Goal: Task Accomplishment & Management: Complete application form

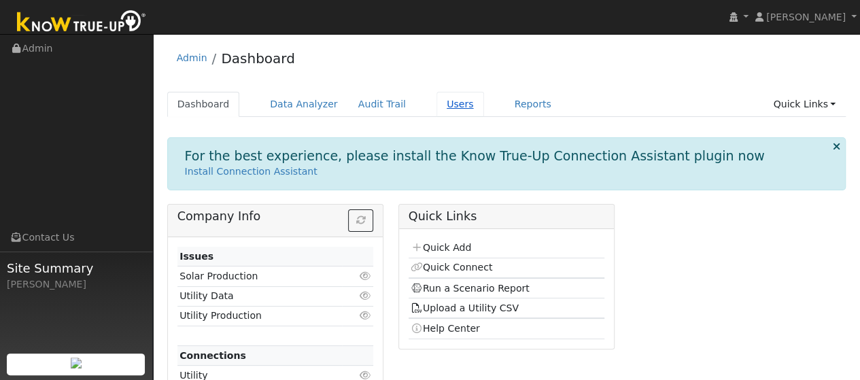
click at [437, 103] on link "Users" at bounding box center [461, 104] width 48 height 25
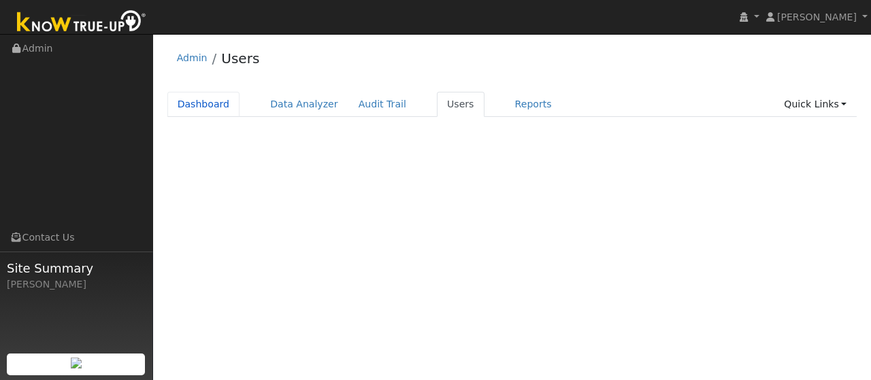
click at [206, 99] on link "Dashboard" at bounding box center [203, 104] width 73 height 25
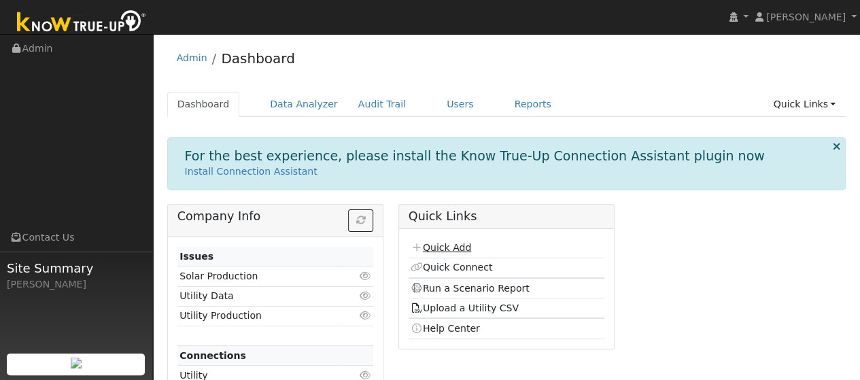
click at [440, 248] on link "Quick Add" at bounding box center [441, 247] width 61 height 11
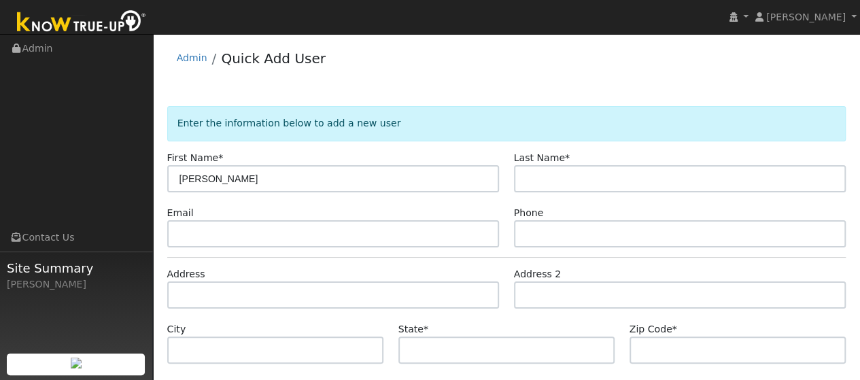
type input "[PERSON_NAME]"
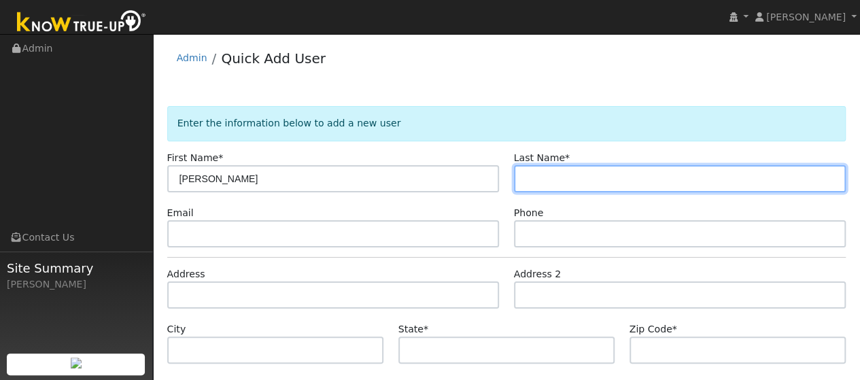
click at [577, 184] on input "text" at bounding box center [680, 178] width 333 height 27
type input "Pan"
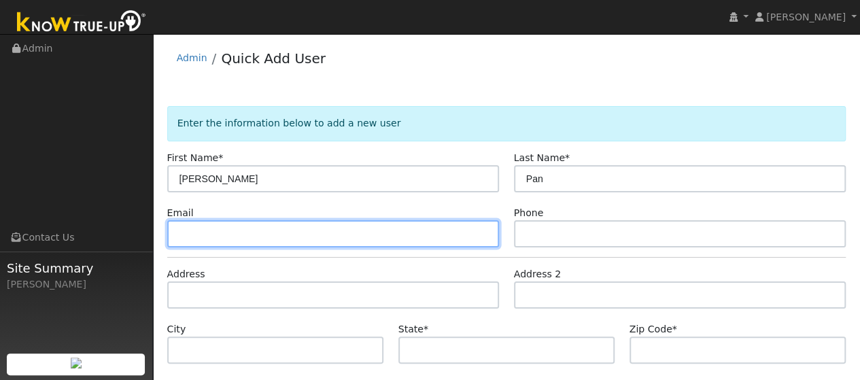
click at [359, 237] on input "text" at bounding box center [333, 233] width 333 height 27
paste input "[EMAIL_ADDRESS][DOMAIN_NAME]"
type input "[EMAIL_ADDRESS][DOMAIN_NAME]"
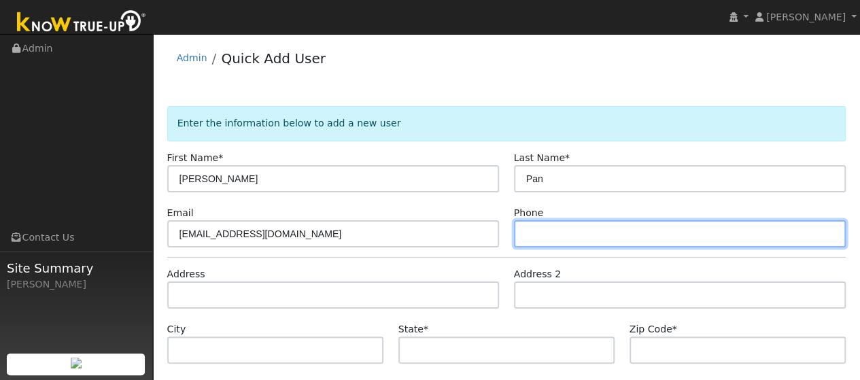
click at [549, 233] on input "text" at bounding box center [680, 233] width 333 height 27
paste input "[PHONE_NUMBER]"
type input "[PHONE_NUMBER]"
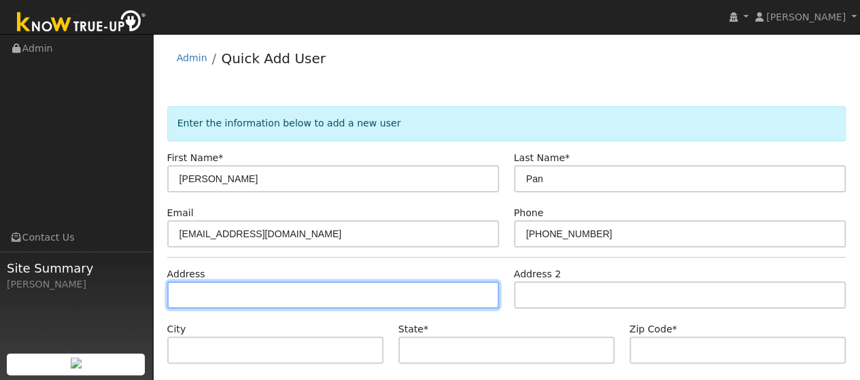
click at [232, 297] on input "text" at bounding box center [333, 295] width 333 height 27
paste input "1733 Bullock Ct"
type input "1733 Bullock Court"
type input "Woodland"
type input "CA"
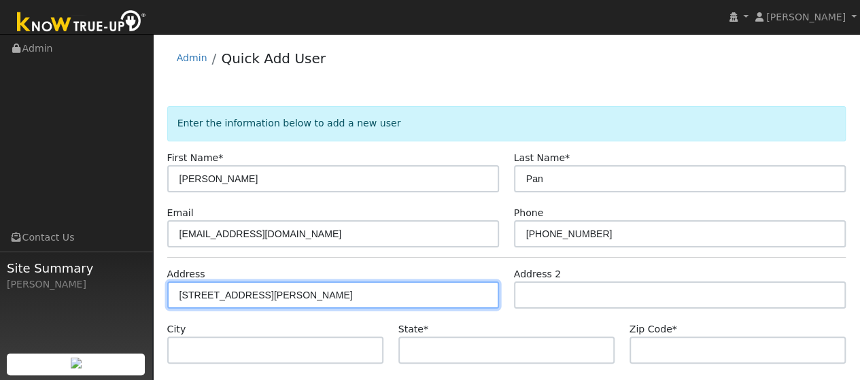
type input "95776"
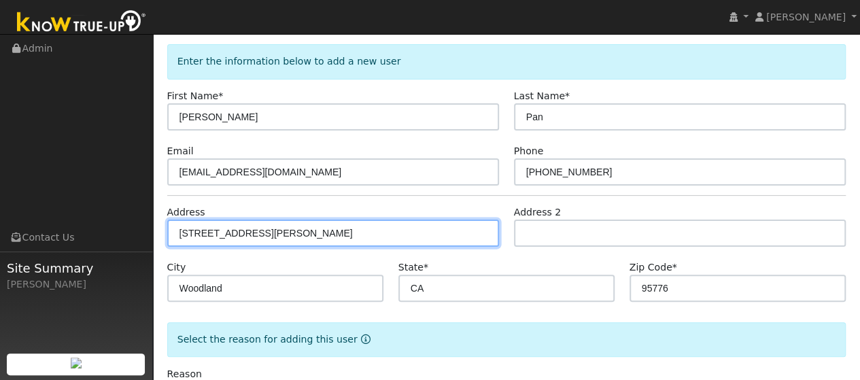
scroll to position [118, 0]
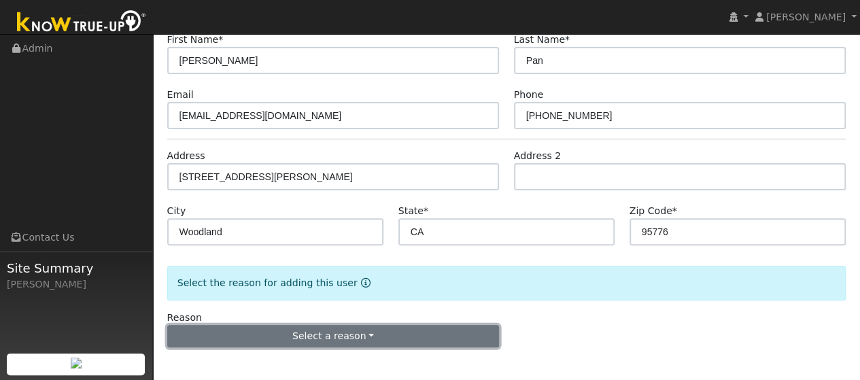
click at [367, 331] on button "Select a reason" at bounding box center [333, 336] width 333 height 23
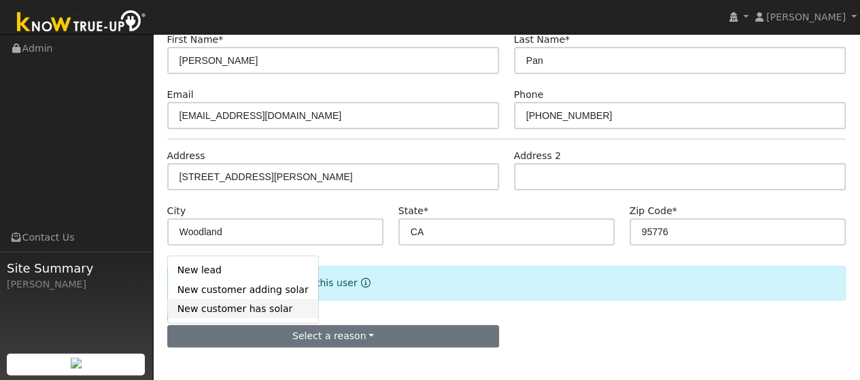
click at [238, 305] on link "New customer has solar" at bounding box center [243, 308] width 150 height 19
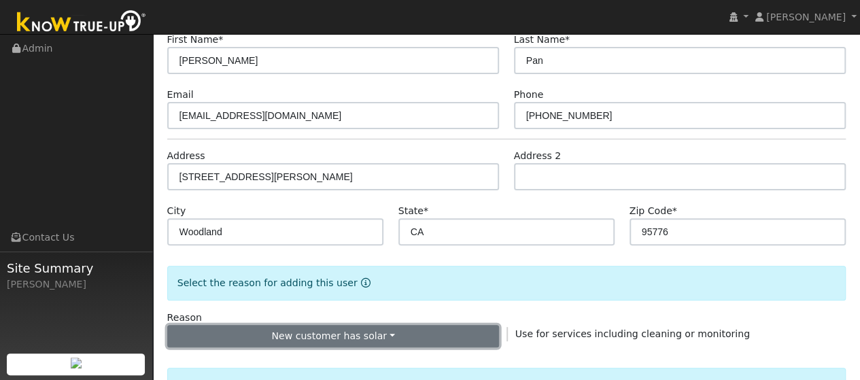
click at [383, 336] on button "New customer has solar" at bounding box center [333, 336] width 333 height 23
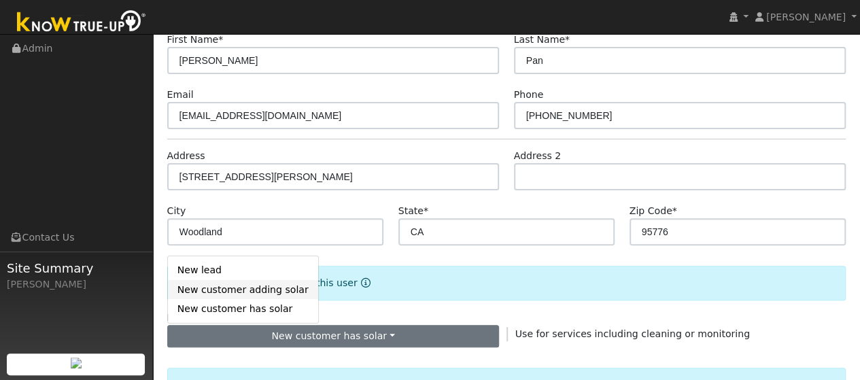
click at [259, 290] on link "New customer adding solar" at bounding box center [243, 289] width 150 height 19
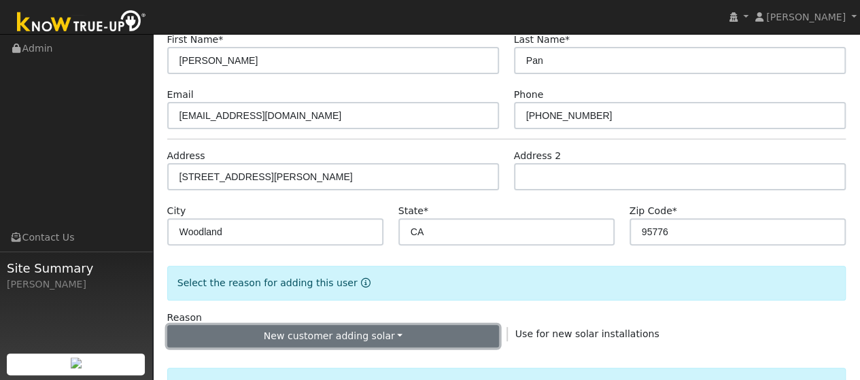
click at [343, 335] on button "New customer adding solar" at bounding box center [333, 336] width 333 height 23
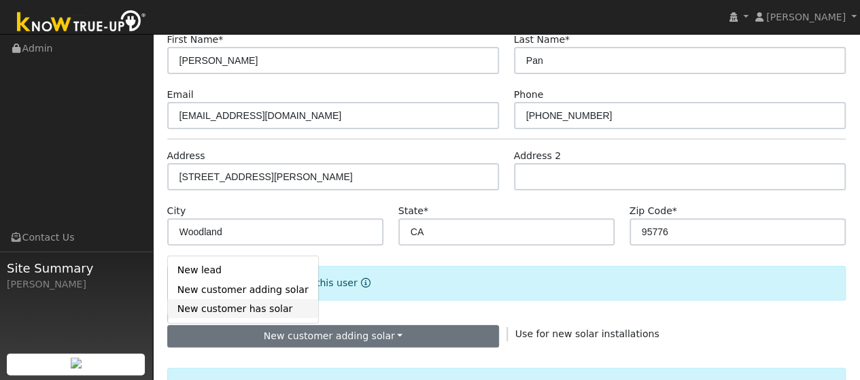
click at [241, 304] on link "New customer has solar" at bounding box center [243, 308] width 150 height 19
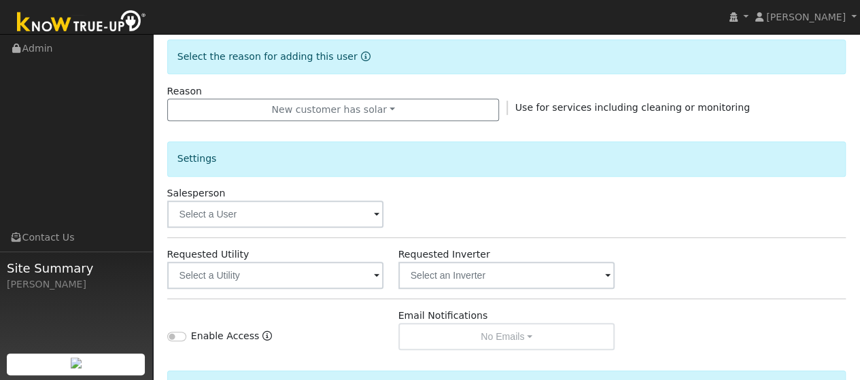
scroll to position [347, 0]
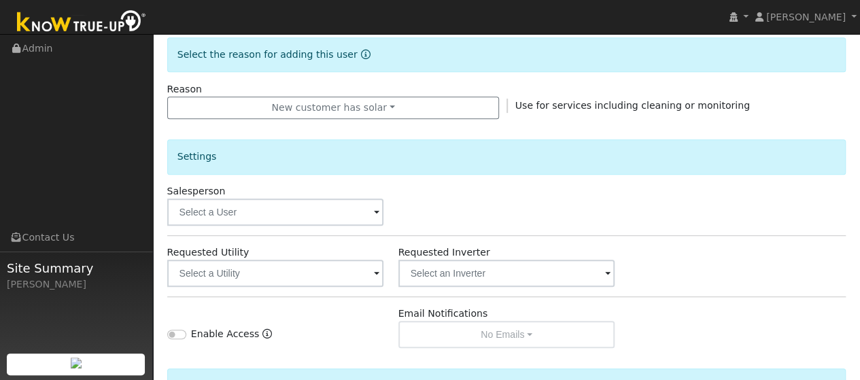
click at [377, 210] on span at bounding box center [376, 213] width 5 height 16
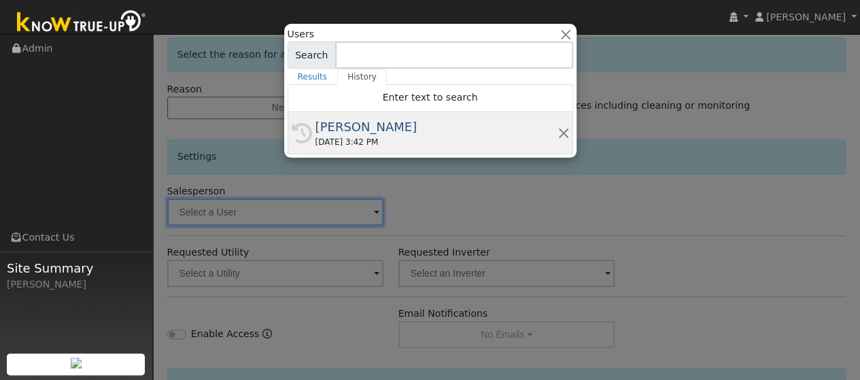
click at [347, 141] on div "08/14/2025 3:42 PM" at bounding box center [437, 142] width 242 height 12
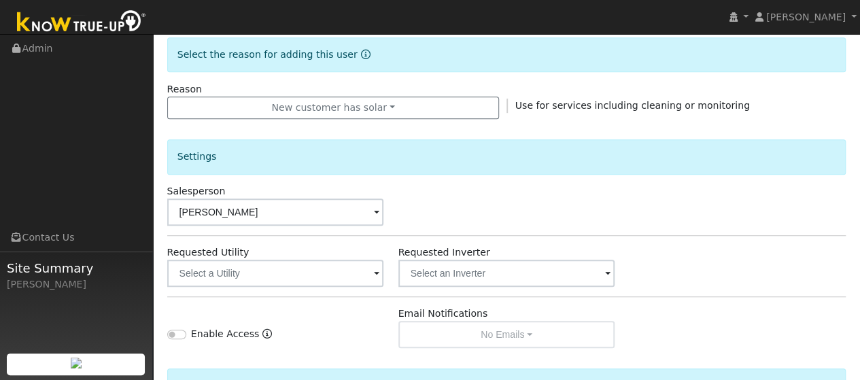
type input "[PERSON_NAME]"
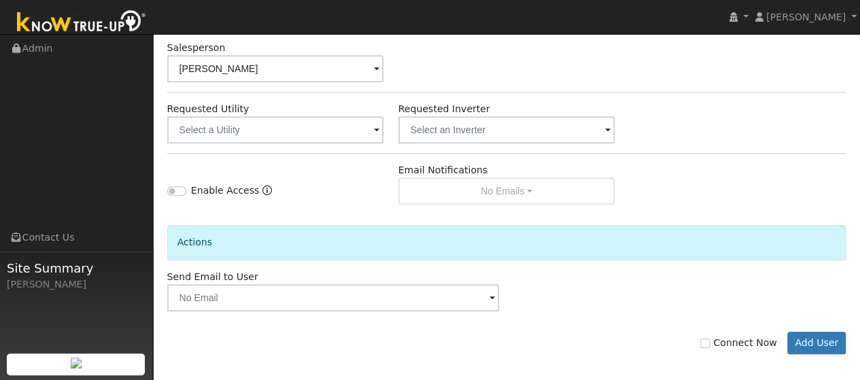
scroll to position [496, 0]
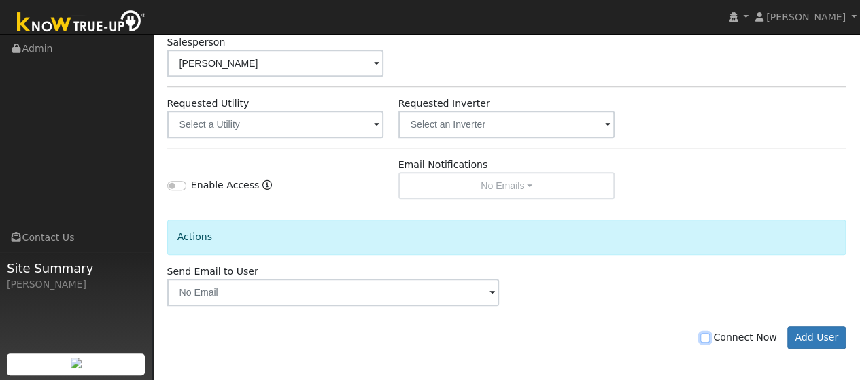
click at [710, 338] on input "Connect Now" at bounding box center [706, 338] width 10 height 10
checkbox input "true"
click at [820, 335] on button "Add User" at bounding box center [817, 338] width 59 height 23
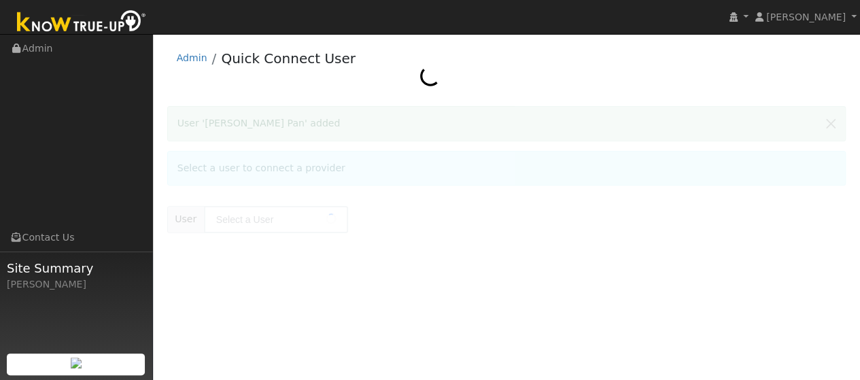
type input "[PERSON_NAME] Pan"
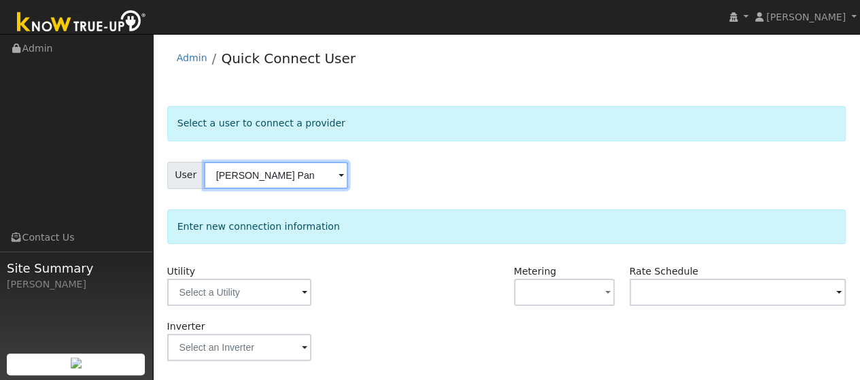
scroll to position [64, 0]
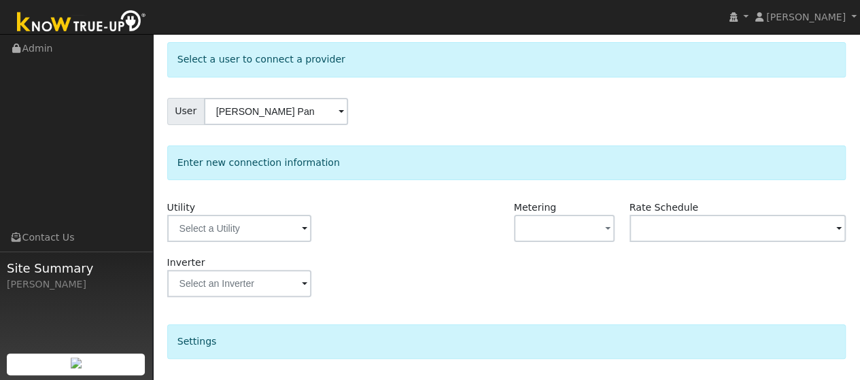
click at [305, 233] on span at bounding box center [304, 230] width 5 height 16
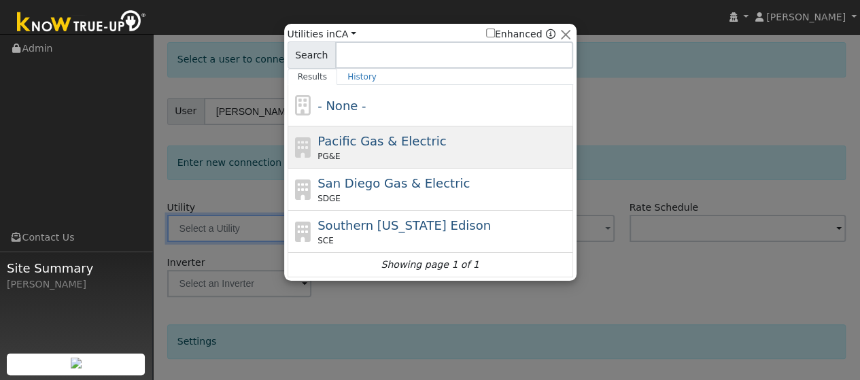
click at [361, 134] on span "Pacific Gas & Electric" at bounding box center [382, 141] width 129 height 14
type input "PG&E"
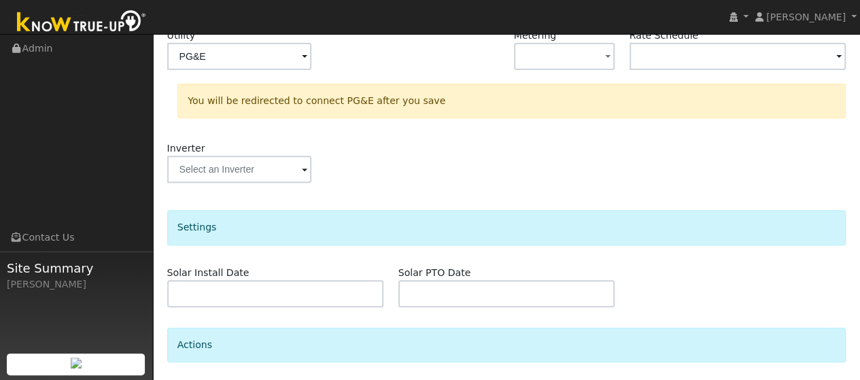
scroll to position [334, 0]
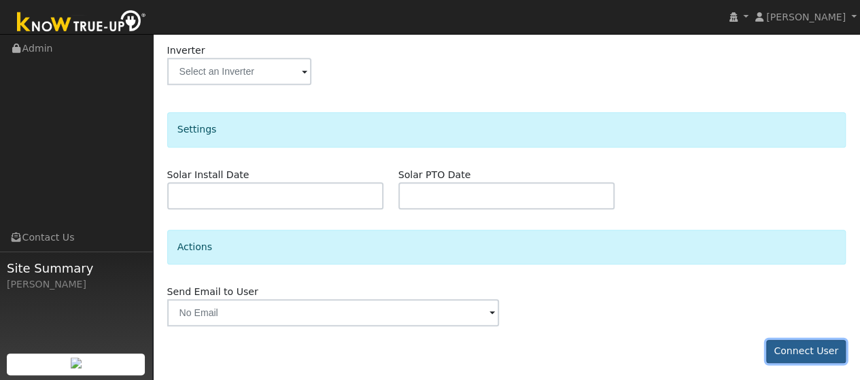
click at [813, 346] on button "Connect User" at bounding box center [807, 351] width 80 height 23
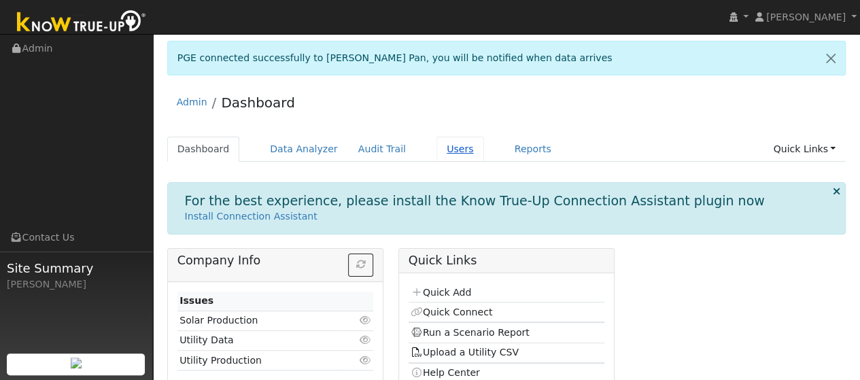
click at [440, 149] on link "Users" at bounding box center [461, 149] width 48 height 25
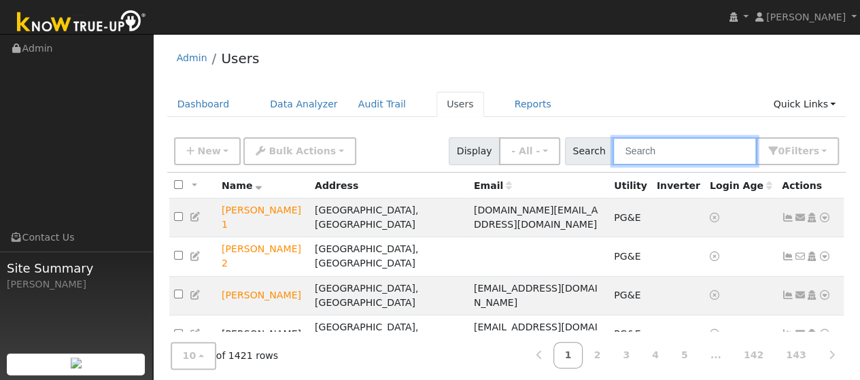
click at [675, 151] on input "text" at bounding box center [685, 151] width 144 height 28
type input "terri pan"
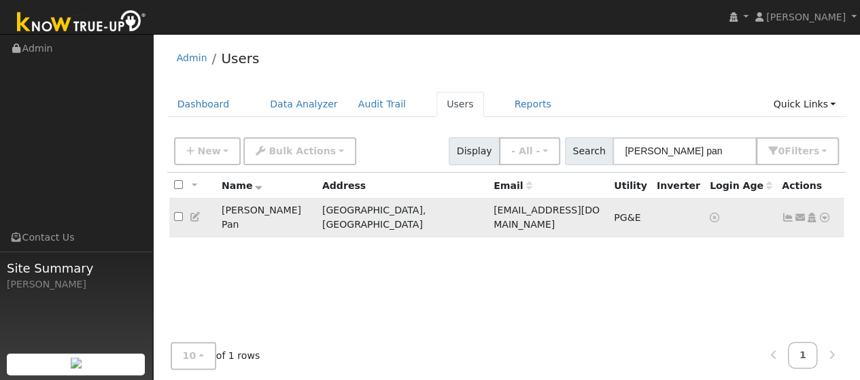
click at [822, 213] on icon at bounding box center [825, 218] width 12 height 10
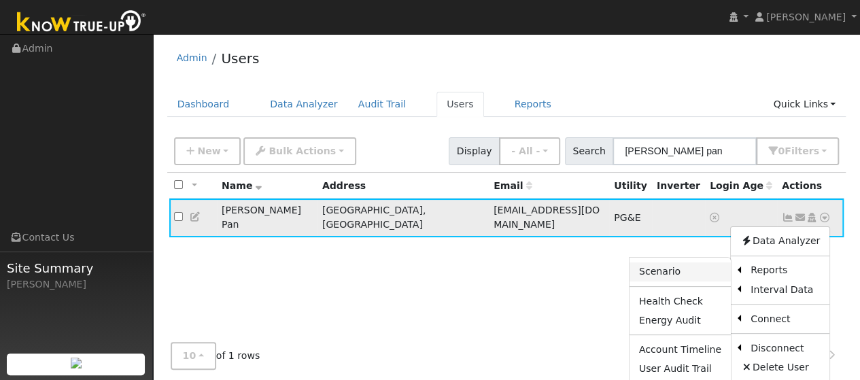
click at [663, 268] on link "Scenario" at bounding box center [680, 272] width 101 height 19
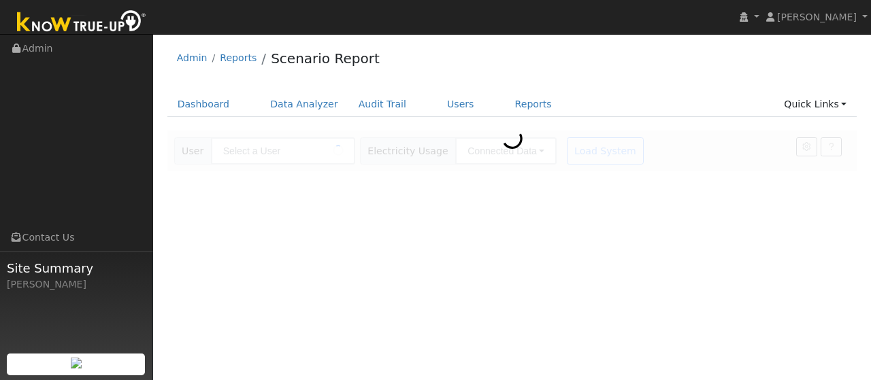
type input "[PERSON_NAME] Pan"
type input "Pacific Gas & Electric"
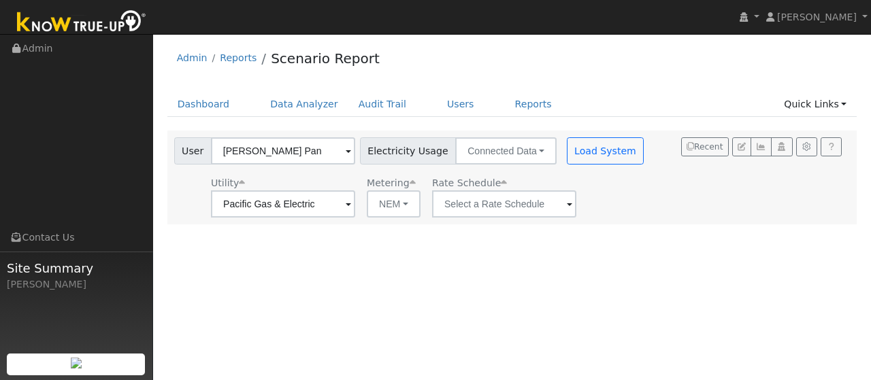
click at [351, 205] on span at bounding box center [348, 205] width 5 height 16
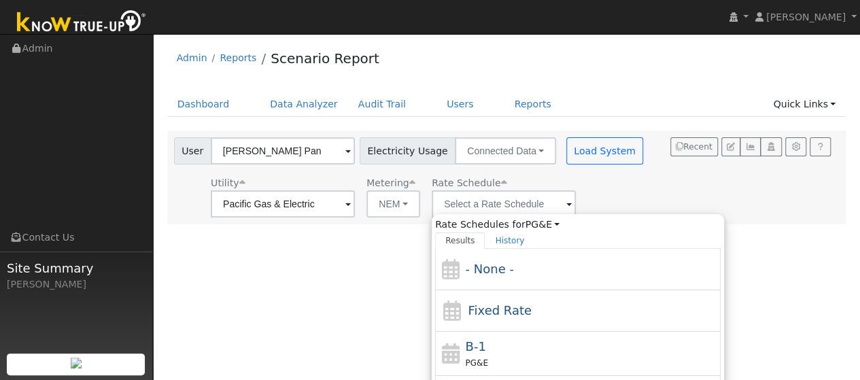
click at [661, 199] on div "User [PERSON_NAME] Pan Account Default Account Default Account [STREET_ADDRESS]…" at bounding box center [504, 175] width 666 height 85
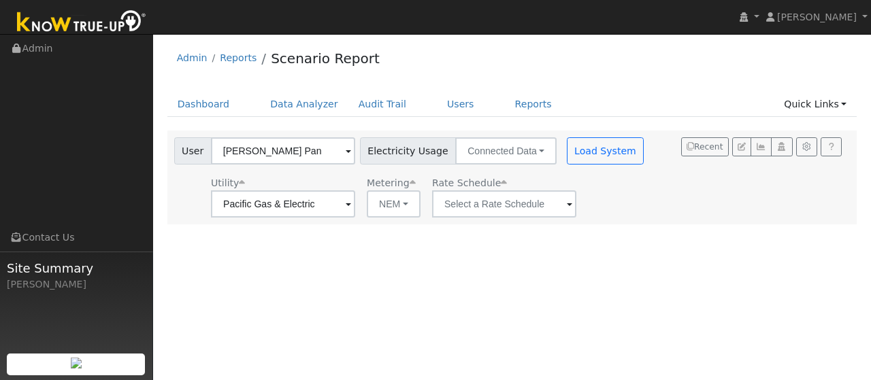
click at [351, 205] on span at bounding box center [348, 205] width 5 height 16
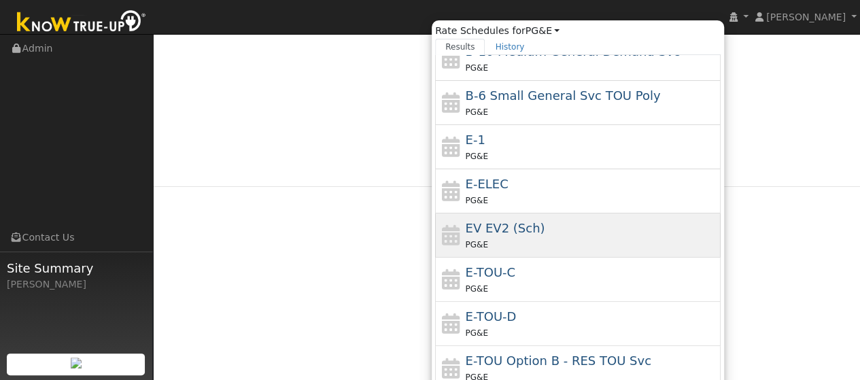
scroll to position [195, 0]
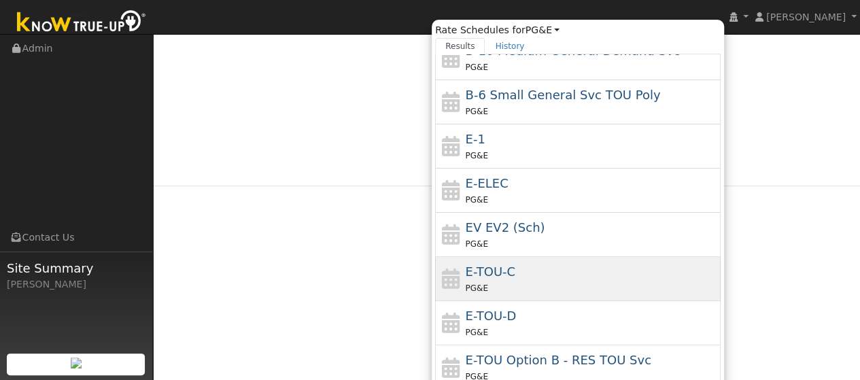
click at [507, 276] on span "E-TOU-C" at bounding box center [491, 272] width 50 height 14
type input "E-TOU-C"
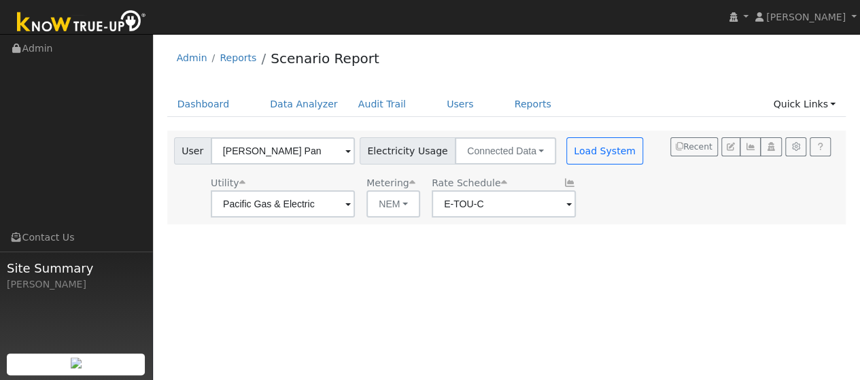
scroll to position [0, 0]
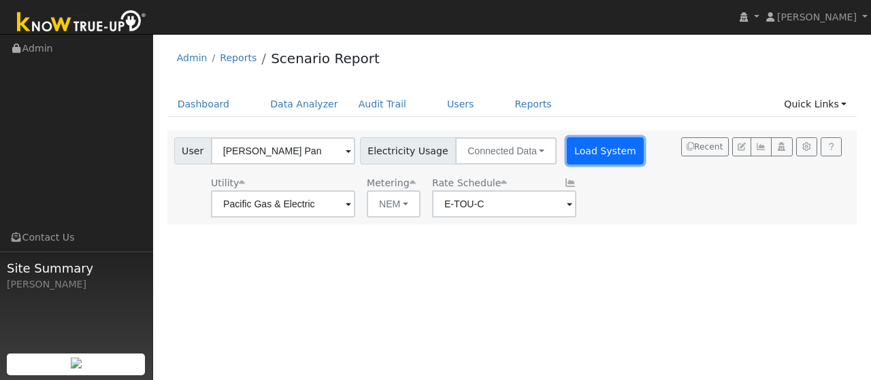
click at [586, 158] on button "Load System" at bounding box center [606, 150] width 78 height 27
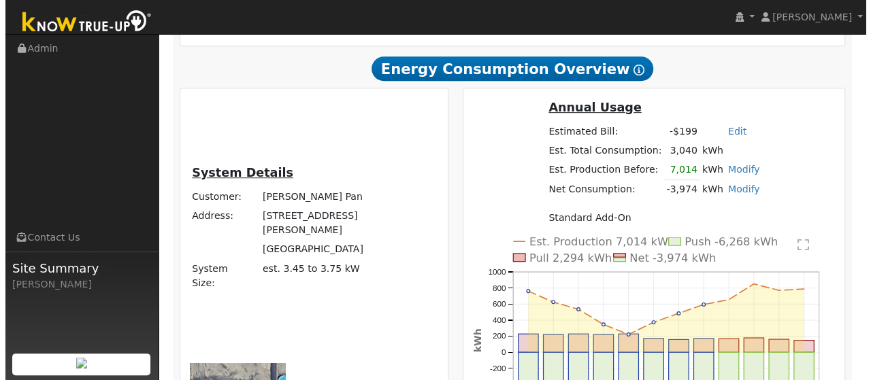
scroll to position [330, 0]
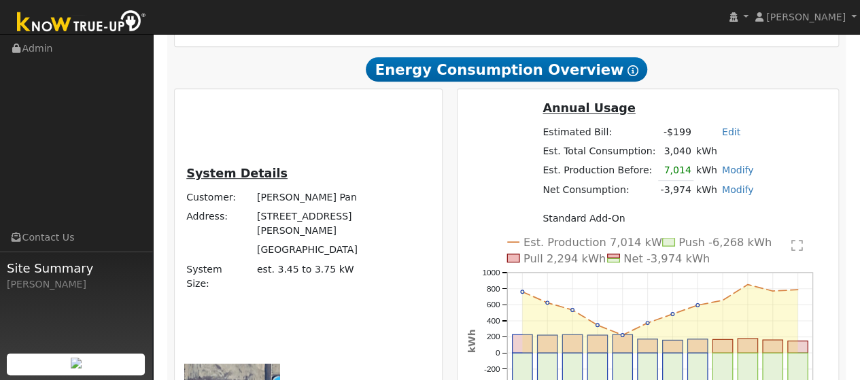
click at [803, 239] on text "" at bounding box center [798, 246] width 12 height 14
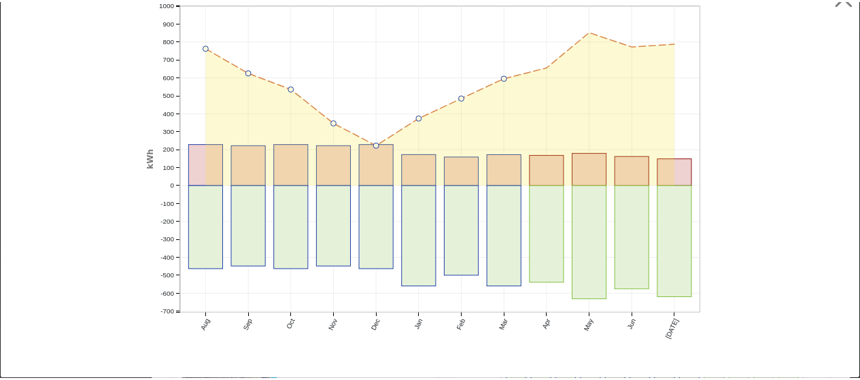
scroll to position [0, 0]
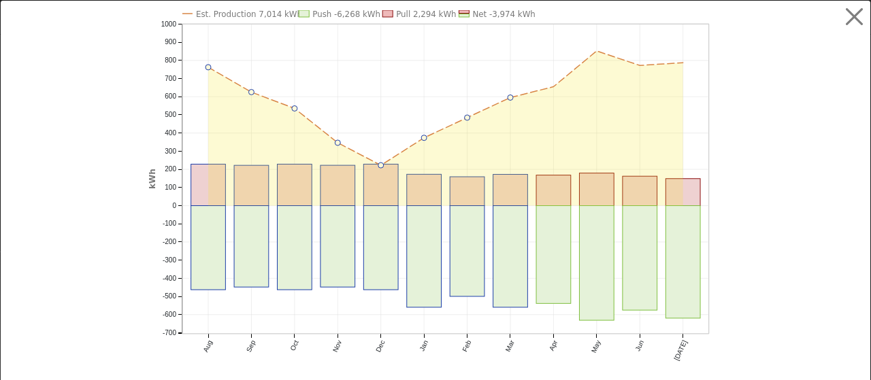
click at [384, 15] on rect at bounding box center [387, 13] width 10 height 7
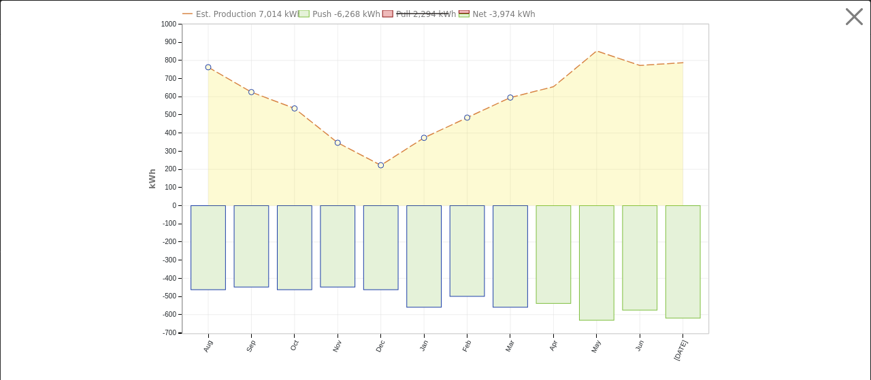
click at [299, 14] on rect at bounding box center [304, 13] width 10 height 7
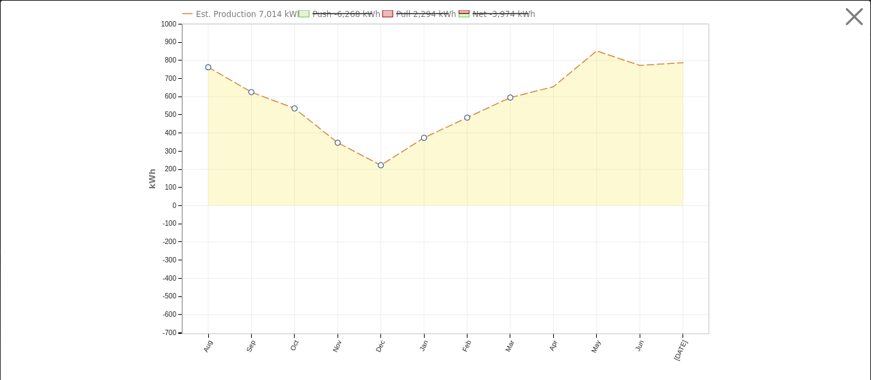
click at [459, 14] on rect at bounding box center [464, 15] width 10 height 3
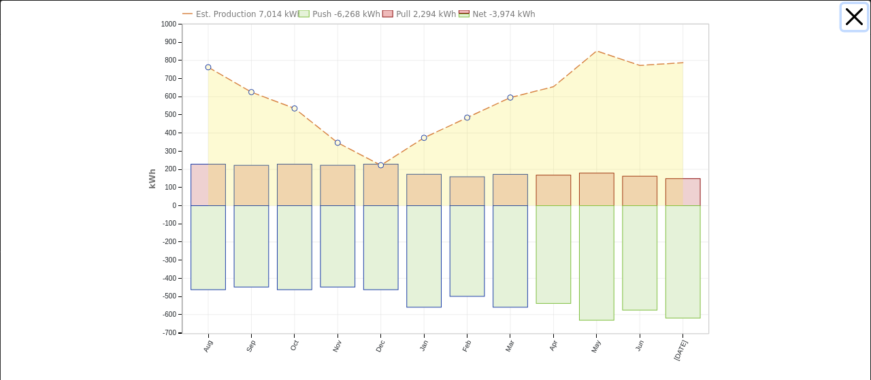
click at [844, 23] on button "button" at bounding box center [854, 17] width 26 height 26
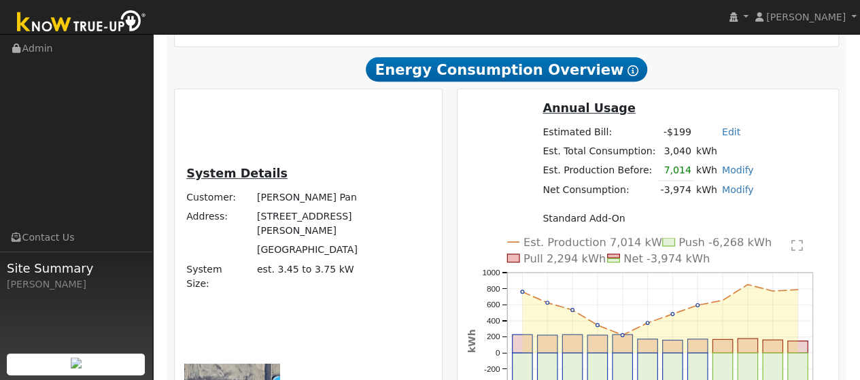
click at [803, 239] on text "" at bounding box center [798, 246] width 12 height 14
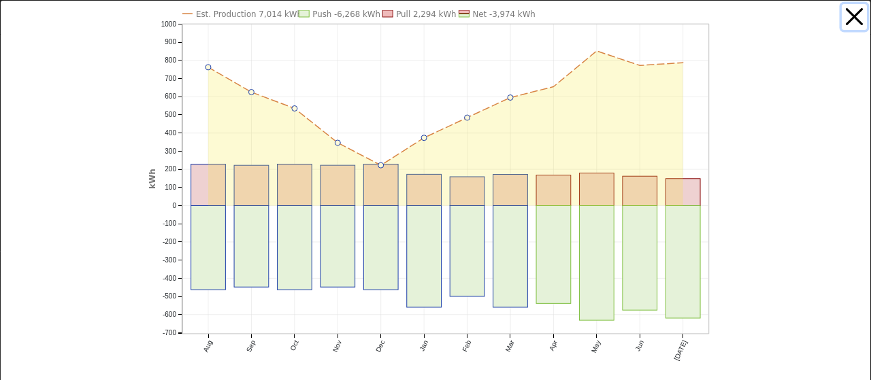
click at [841, 18] on button "button" at bounding box center [854, 17] width 26 height 26
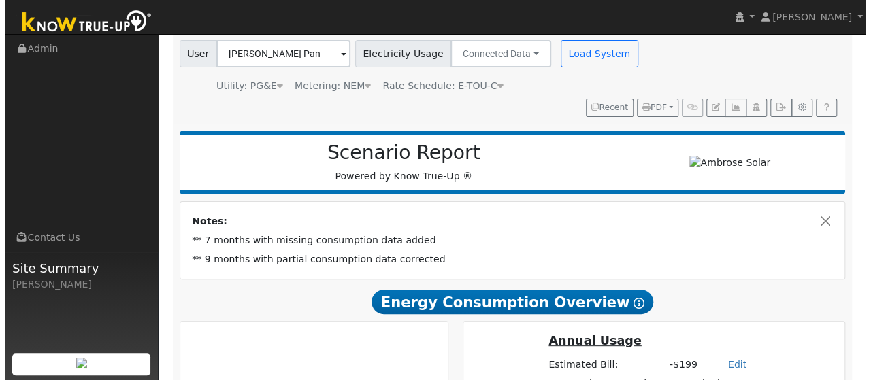
scroll to position [97, 0]
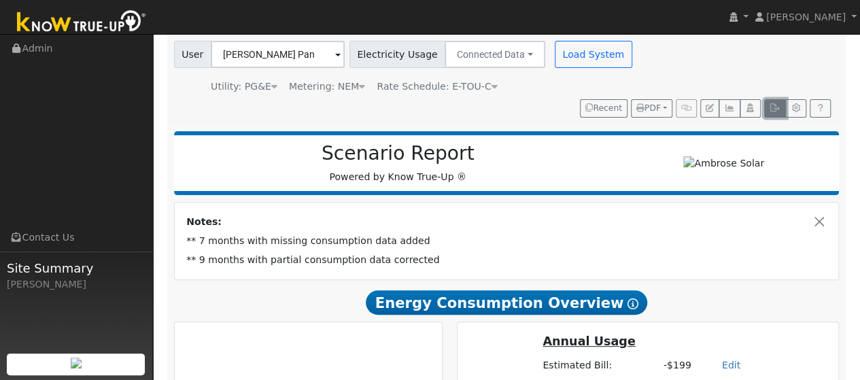
click at [771, 107] on icon "button" at bounding box center [775, 108] width 10 height 8
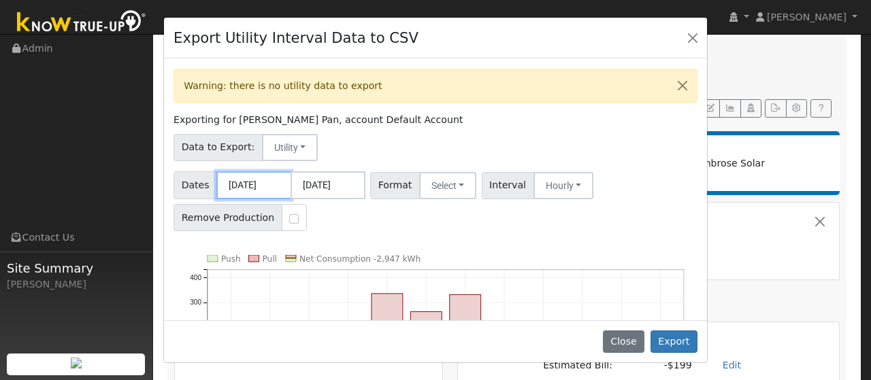
click at [273, 188] on input "[DATE]" at bounding box center [253, 185] width 75 height 28
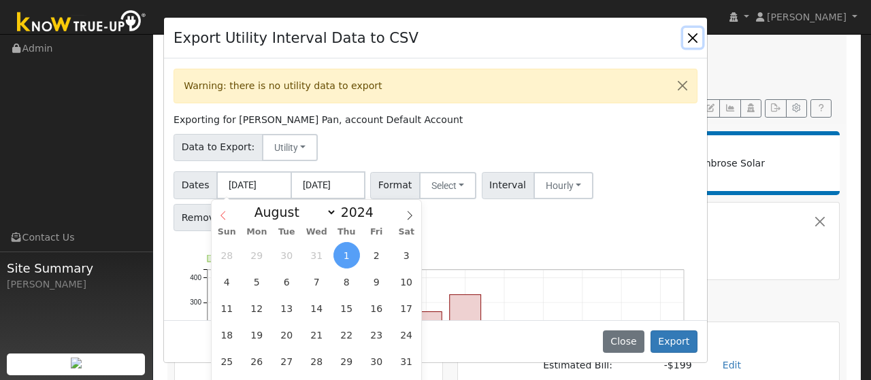
click at [224, 220] on icon at bounding box center [222, 215] width 5 height 9
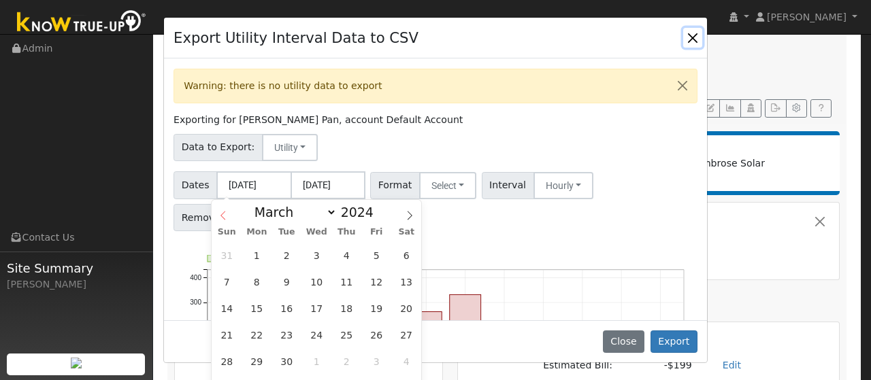
click at [224, 220] on icon at bounding box center [222, 215] width 5 height 9
select select "0"
click at [376, 207] on span at bounding box center [381, 208] width 10 height 7
type input "2025"
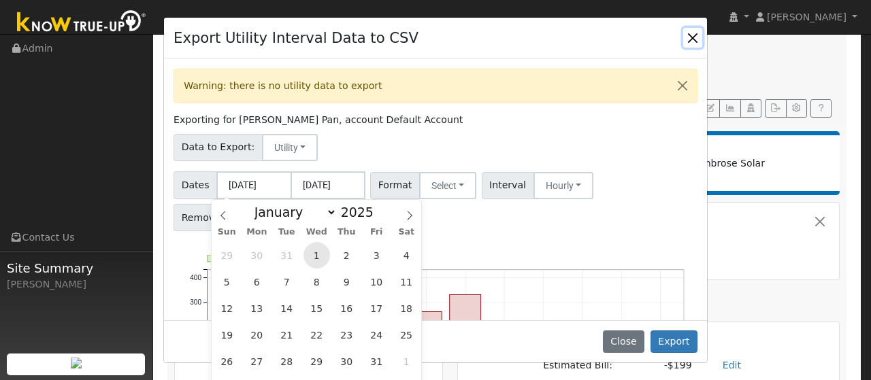
click at [316, 250] on span "1" at bounding box center [316, 255] width 27 height 27
type input "[DATE]"
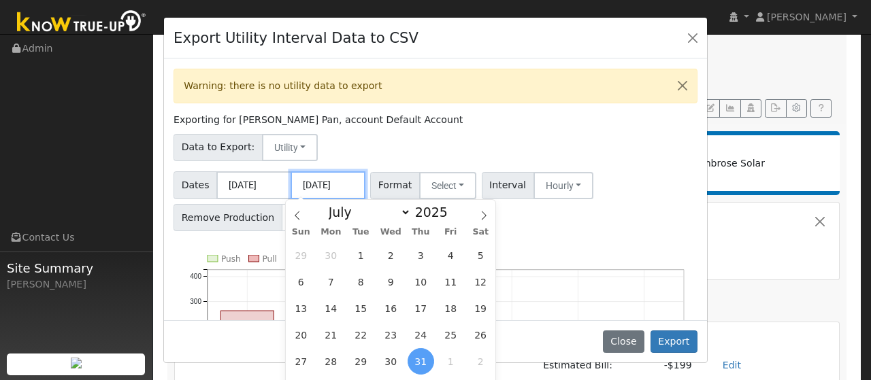
click at [328, 184] on input "[DATE]" at bounding box center [327, 185] width 75 height 28
click at [487, 215] on icon at bounding box center [484, 216] width 10 height 10
select select "7"
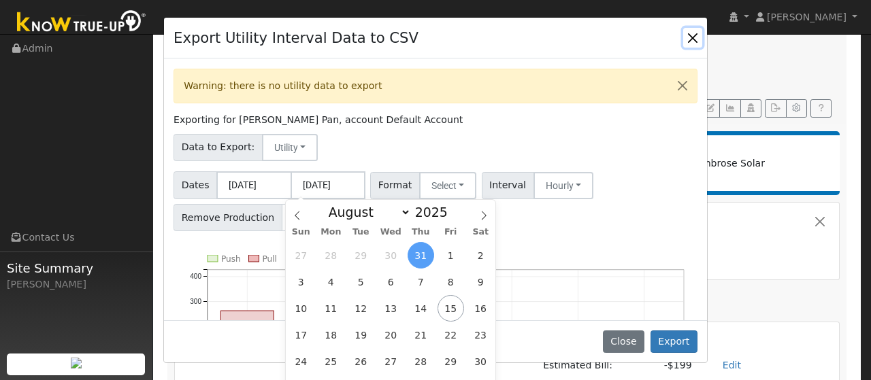
scroll to position [26, 0]
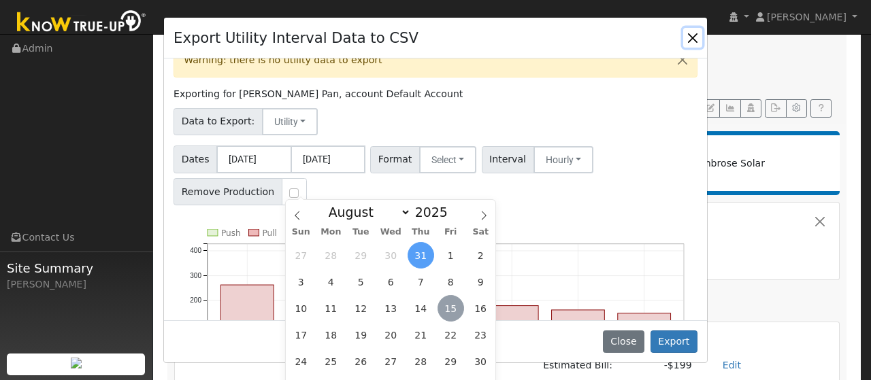
click at [454, 303] on span "15" at bounding box center [450, 308] width 27 height 27
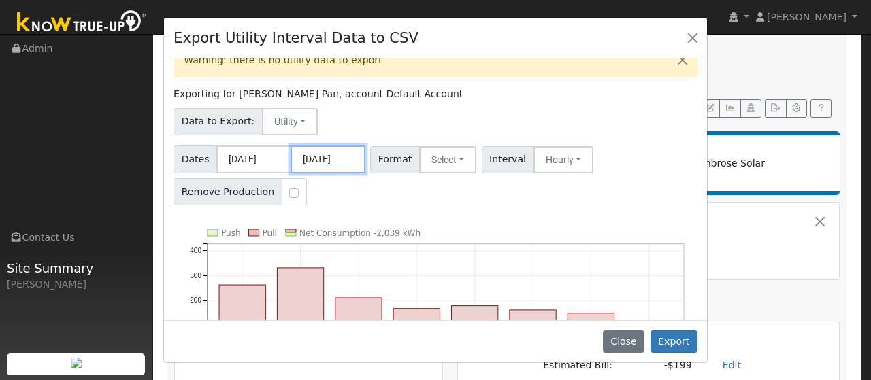
scroll to position [0, 0]
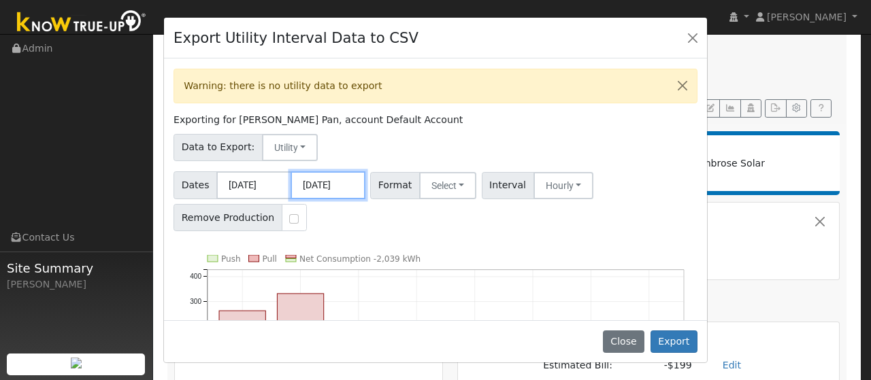
click at [327, 190] on input "[DATE]" at bounding box center [327, 185] width 75 height 28
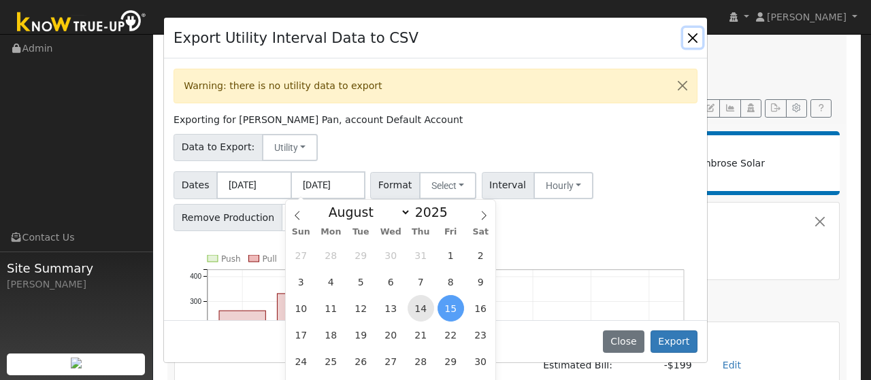
click at [426, 310] on span "14" at bounding box center [420, 308] width 27 height 27
type input "[DATE]"
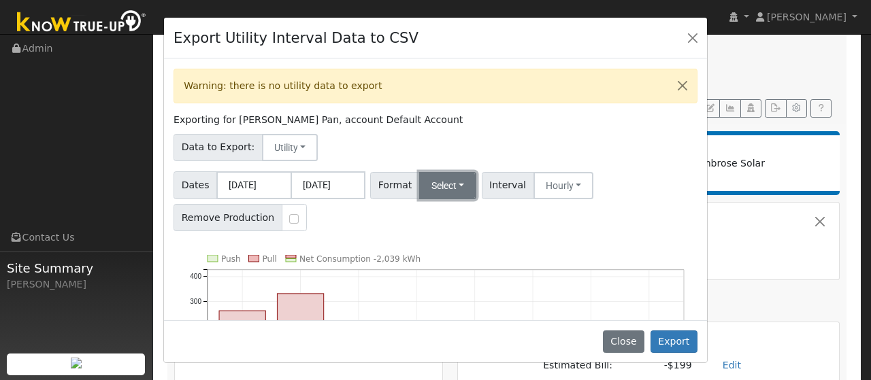
click at [460, 181] on button "Select" at bounding box center [448, 185] width 58 height 27
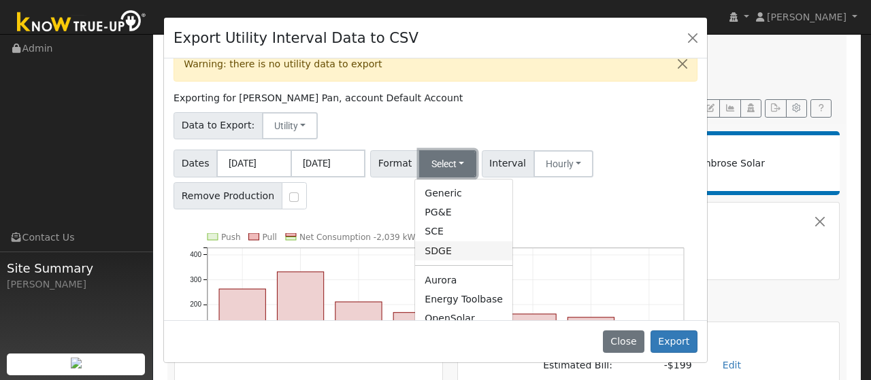
scroll to position [14, 0]
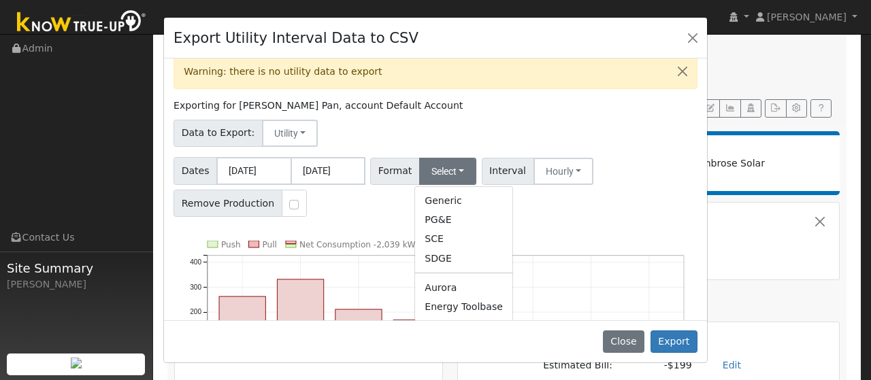
click at [526, 113] on div "Warning: there is no utility data to export Exporting for [PERSON_NAME] Pan, ac…" at bounding box center [435, 189] width 543 height 261
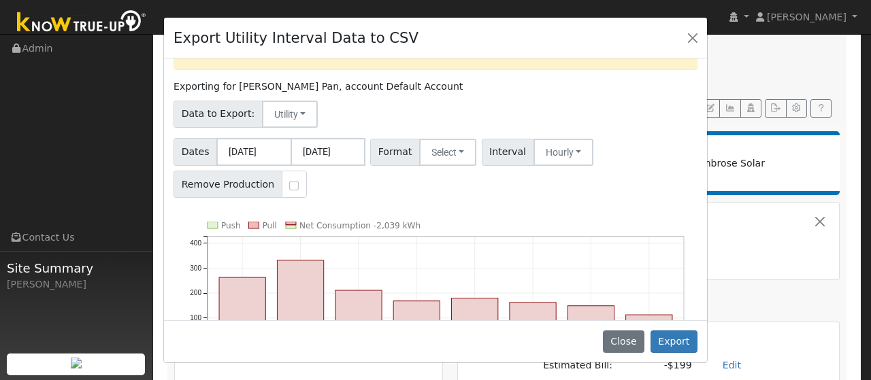
scroll to position [35, 0]
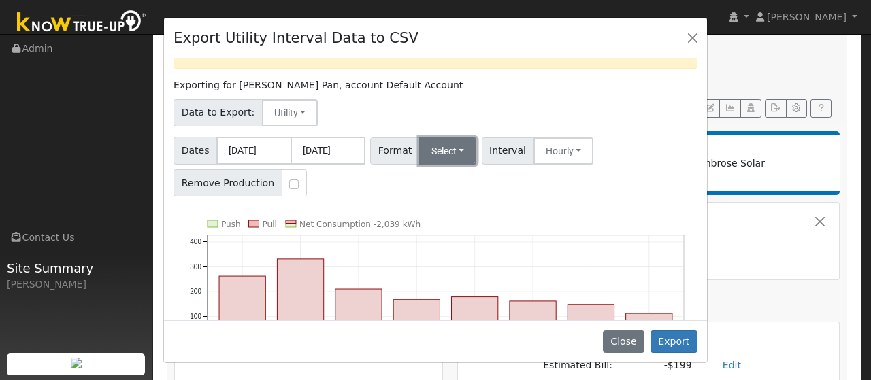
click at [457, 144] on button "Select" at bounding box center [448, 150] width 58 height 27
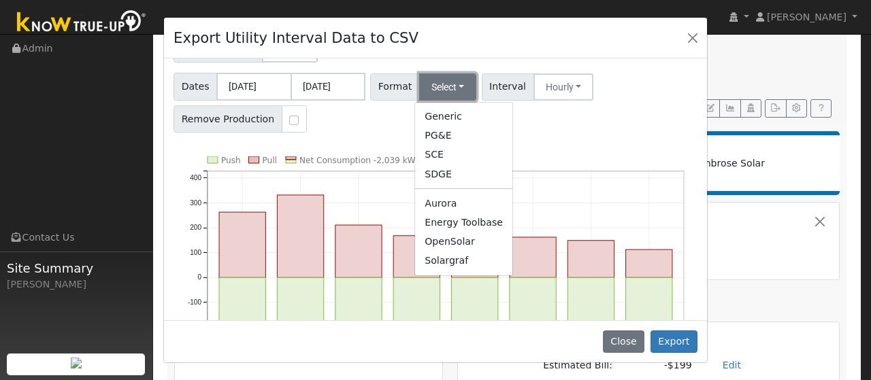
scroll to position [74, 0]
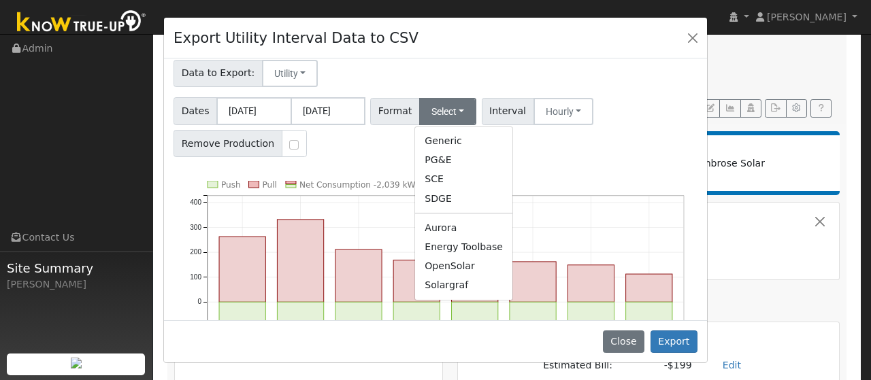
click at [574, 178] on div "Warning: there is no utility data to export Exporting for [PERSON_NAME] Pan, ac…" at bounding box center [435, 189] width 543 height 261
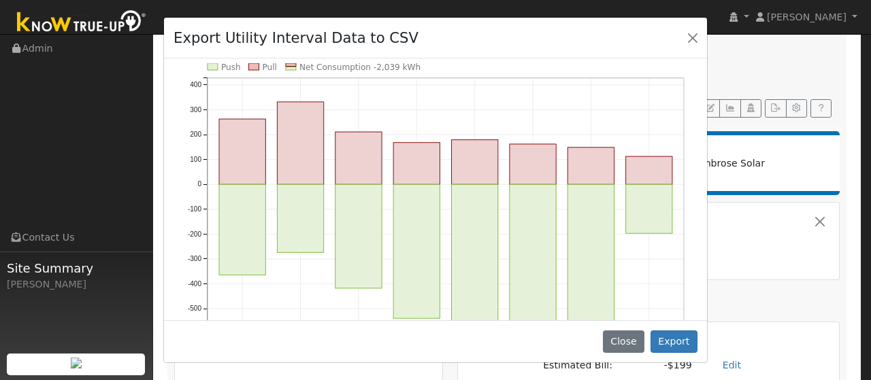
scroll to position [71, 0]
